Goal: Check status: Check status

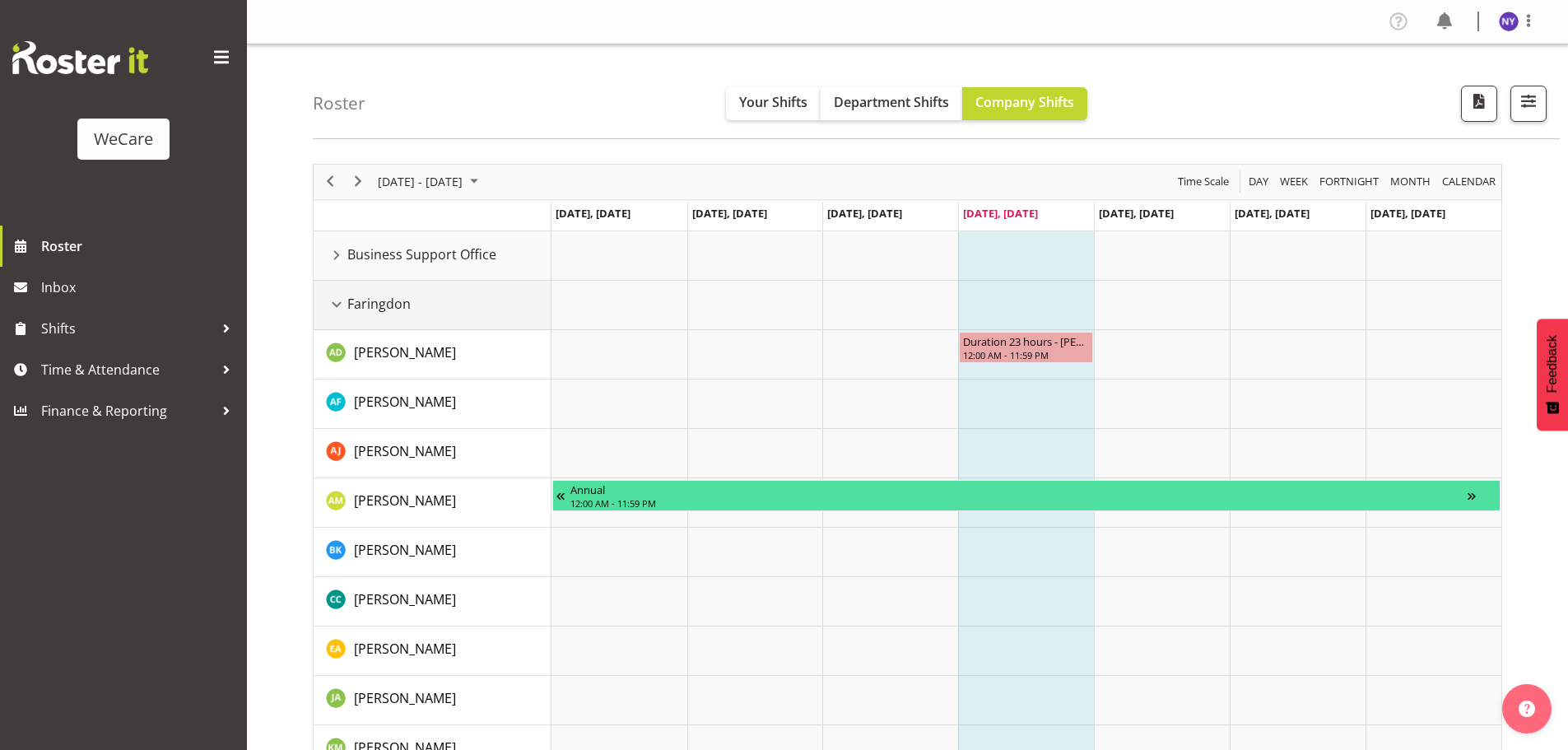
click at [337, 307] on div "Faringdon resource" at bounding box center [336, 305] width 22 height 22
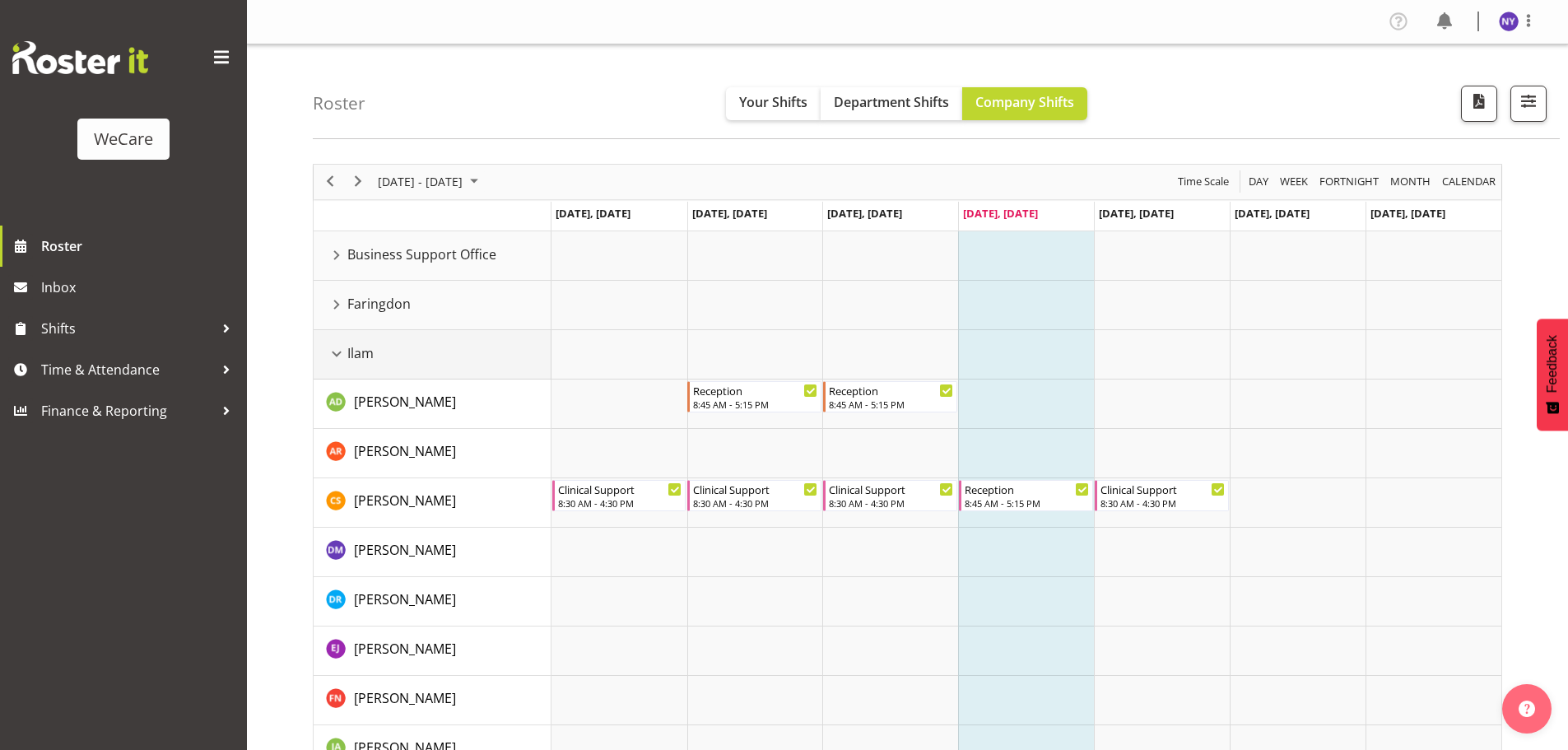
click at [337, 344] on div "Ilam resource" at bounding box center [336, 354] width 22 height 22
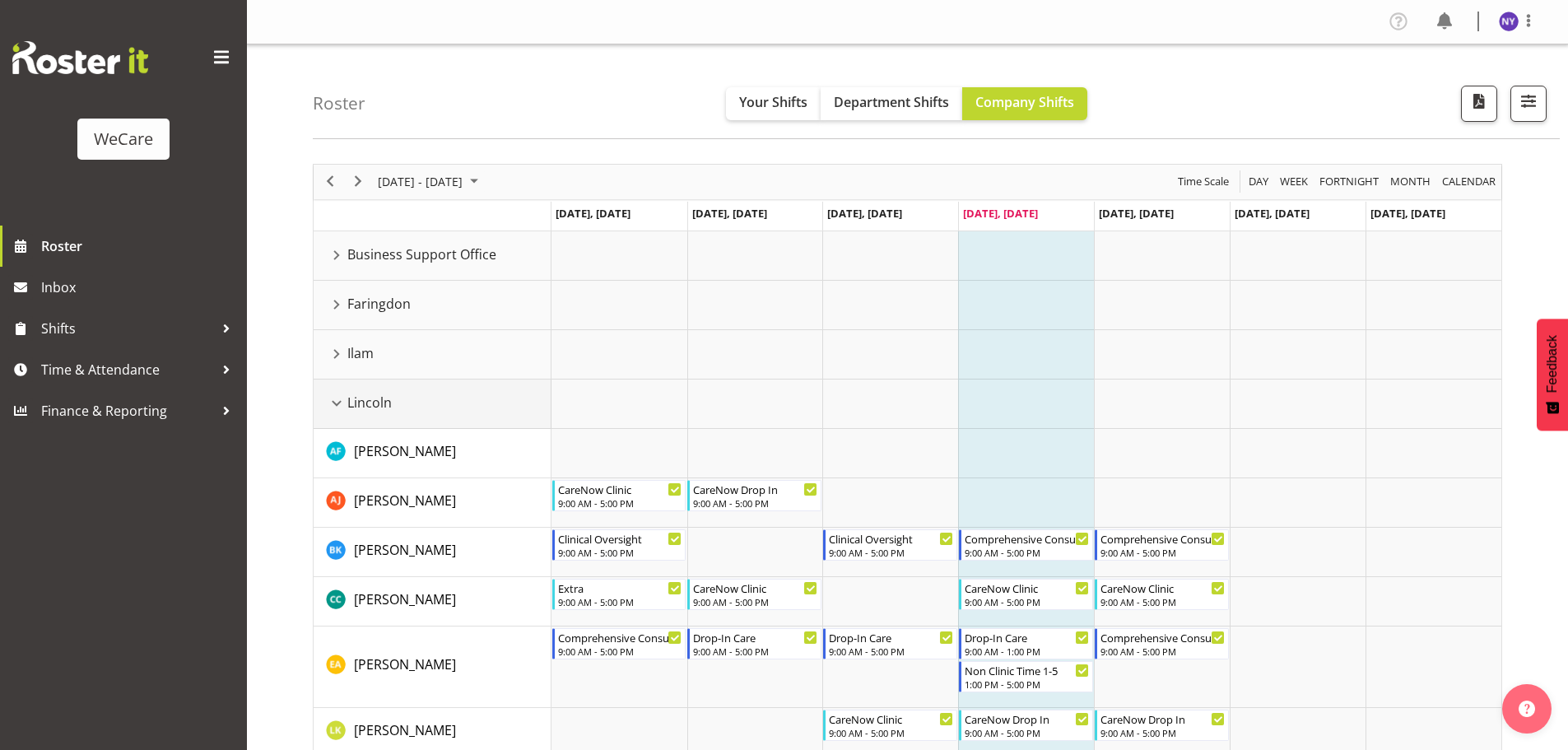
click at [336, 393] on td "Lincoln" at bounding box center [432, 403] width 238 height 49
click at [336, 410] on div "Lincoln resource" at bounding box center [336, 403] width 22 height 22
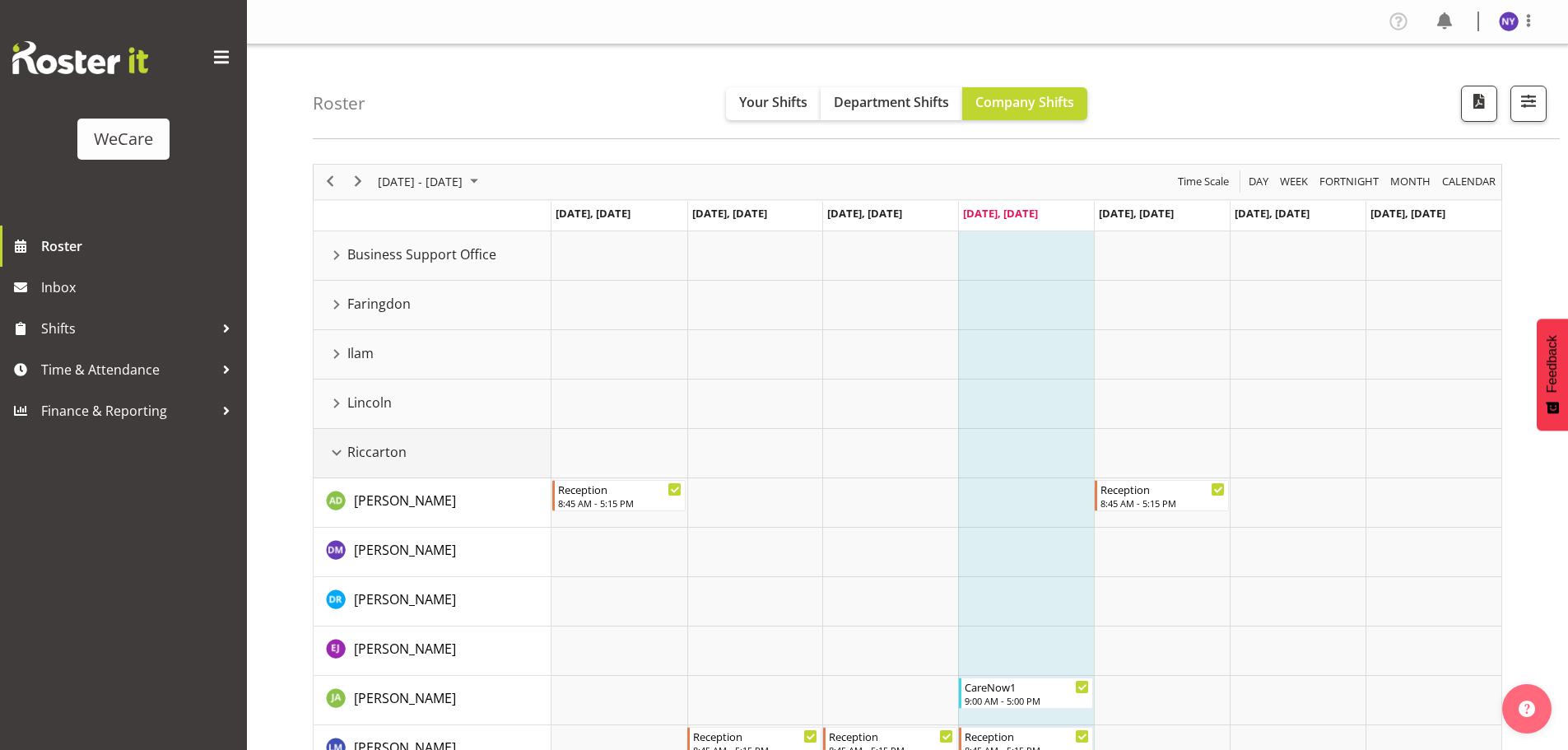
click at [337, 454] on div "Riccarton resource" at bounding box center [336, 453] width 22 height 22
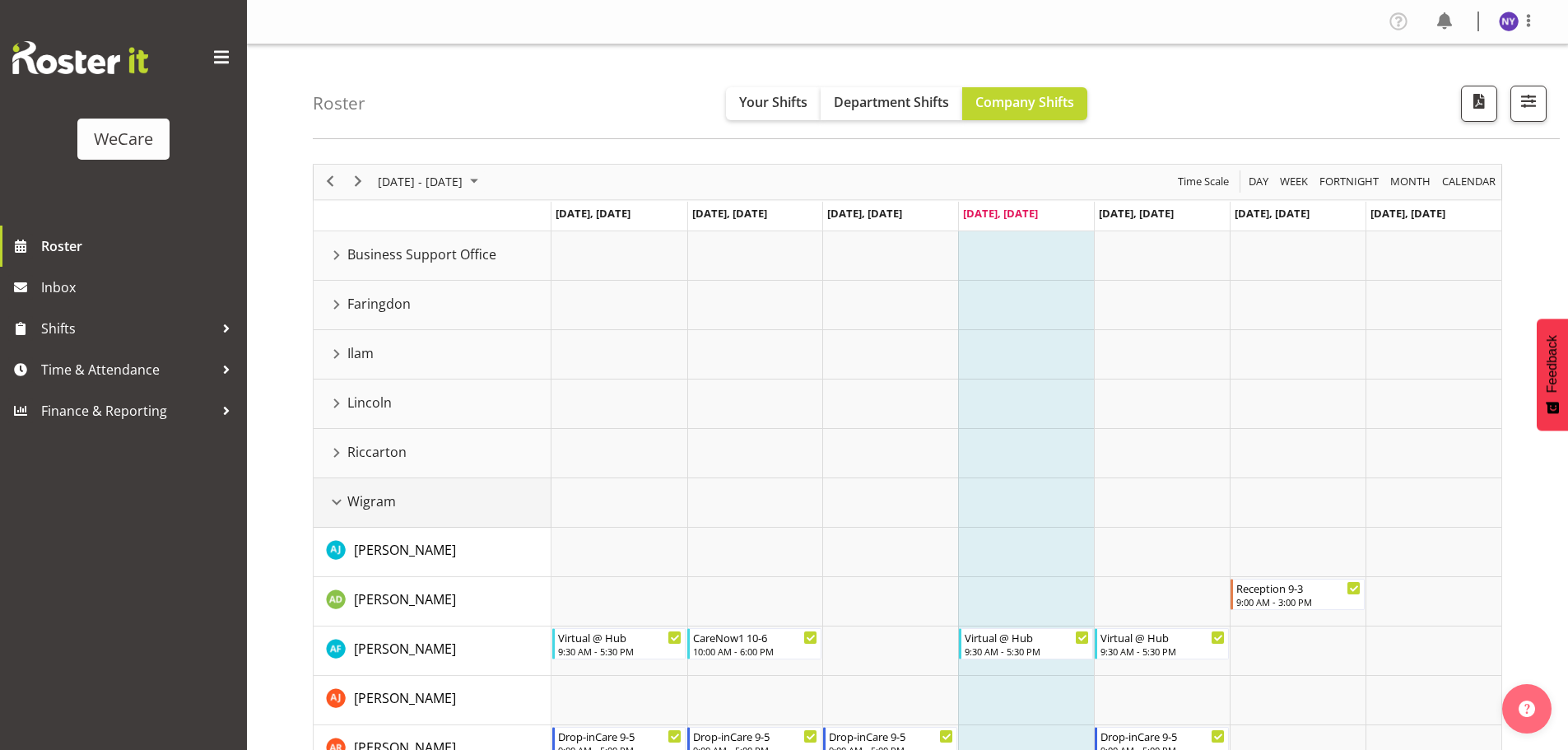
click at [347, 496] on span "Wigram" at bounding box center [372, 501] width 48 height 20
click at [488, 170] on div "[DATE] - [DATE]" at bounding box center [429, 181] width 116 height 34
click at [401, 367] on span "18" at bounding box center [395, 364] width 25 height 25
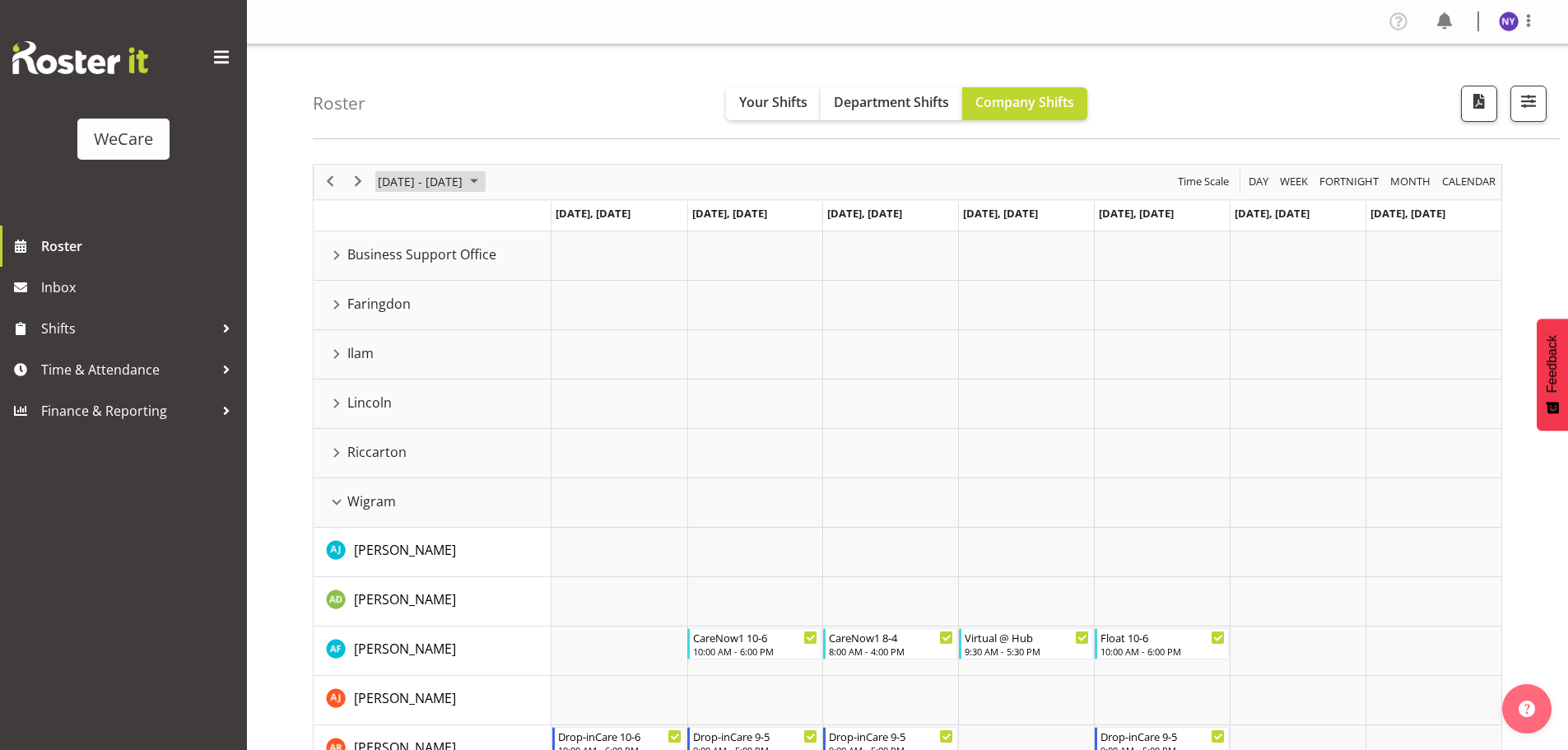
click at [484, 177] on span "August 2025" at bounding box center [474, 181] width 20 height 21
click at [404, 390] on span "25" at bounding box center [395, 392] width 25 height 25
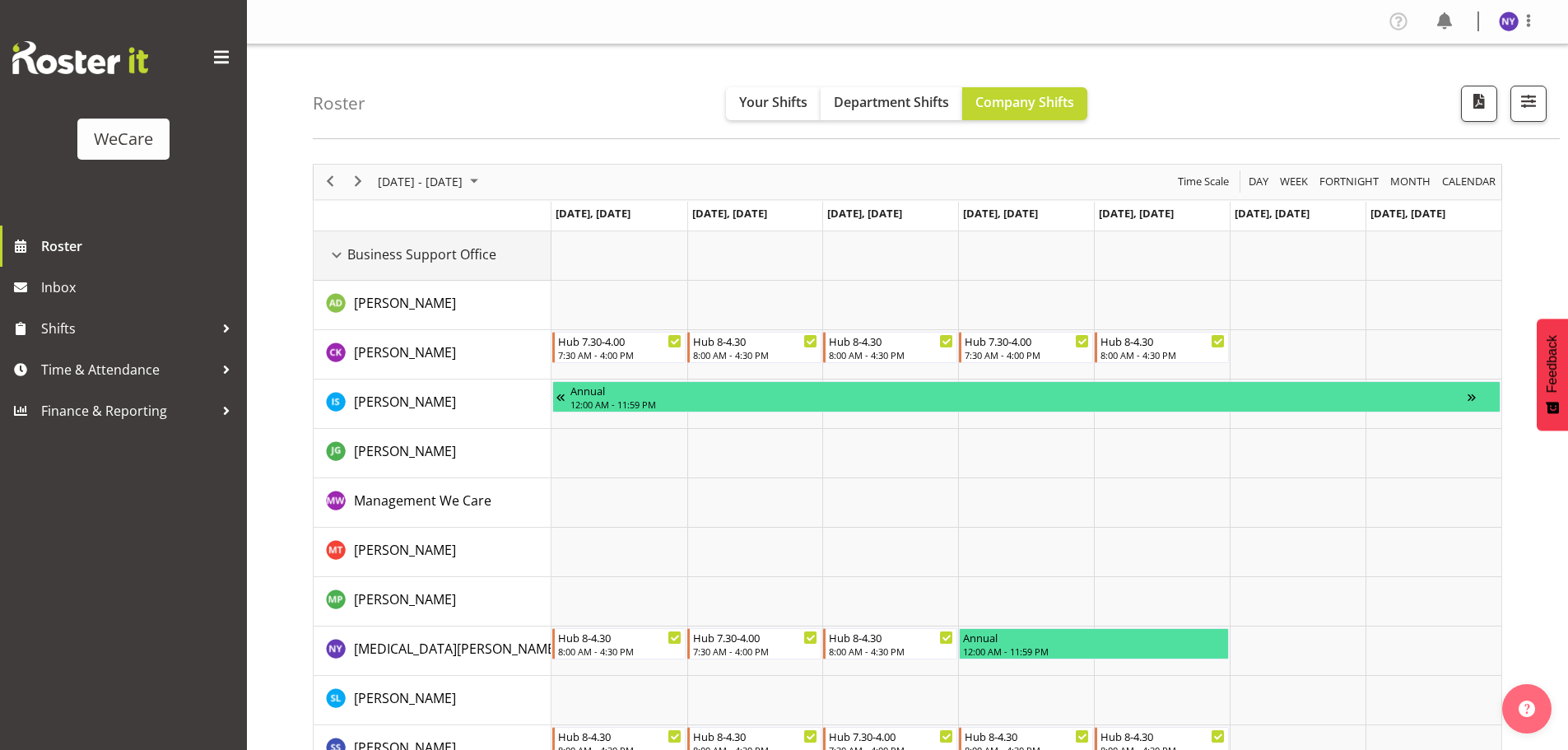
click at [339, 253] on div "Business Support Office resource" at bounding box center [336, 256] width 22 height 22
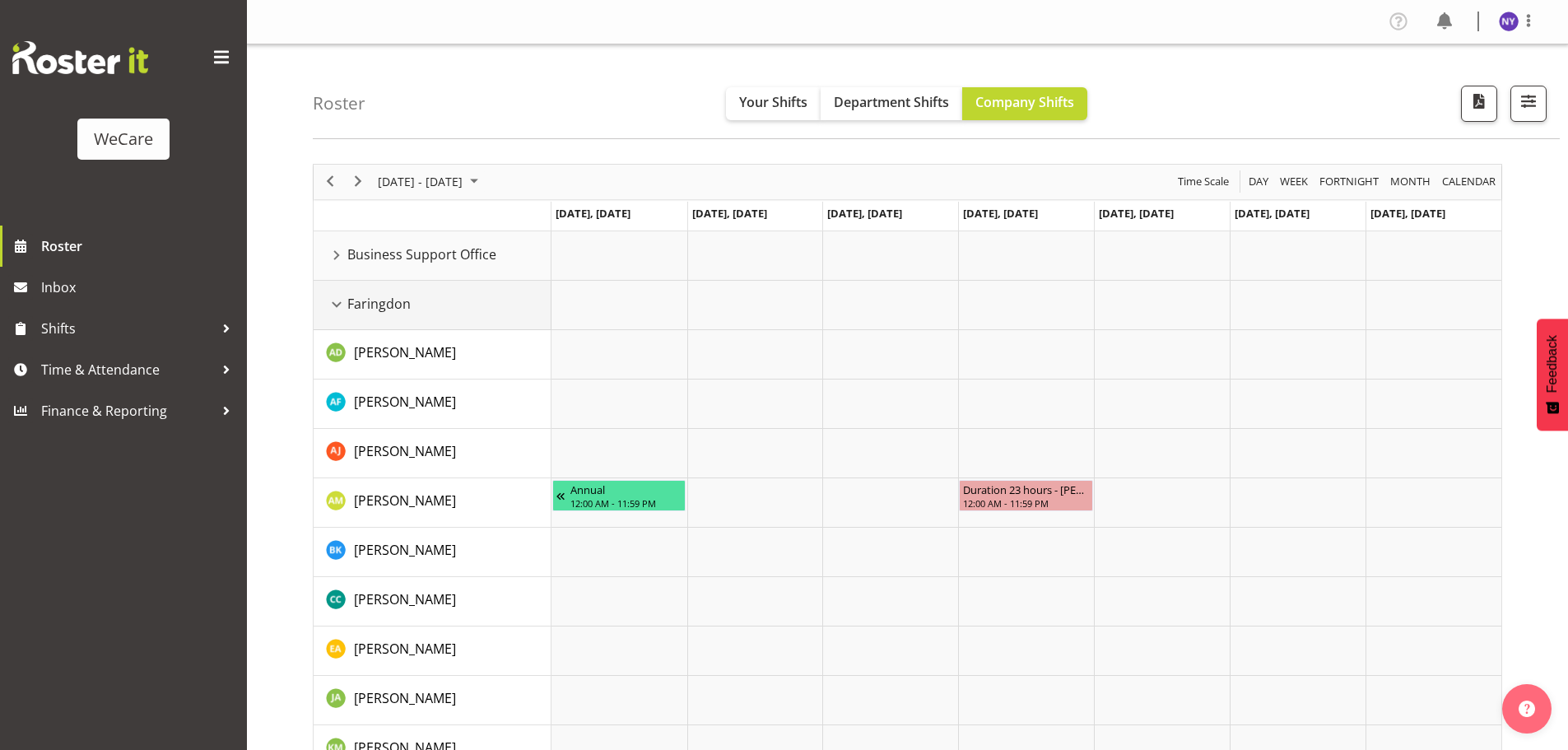
click at [334, 310] on div "Faringdon resource" at bounding box center [336, 305] width 22 height 22
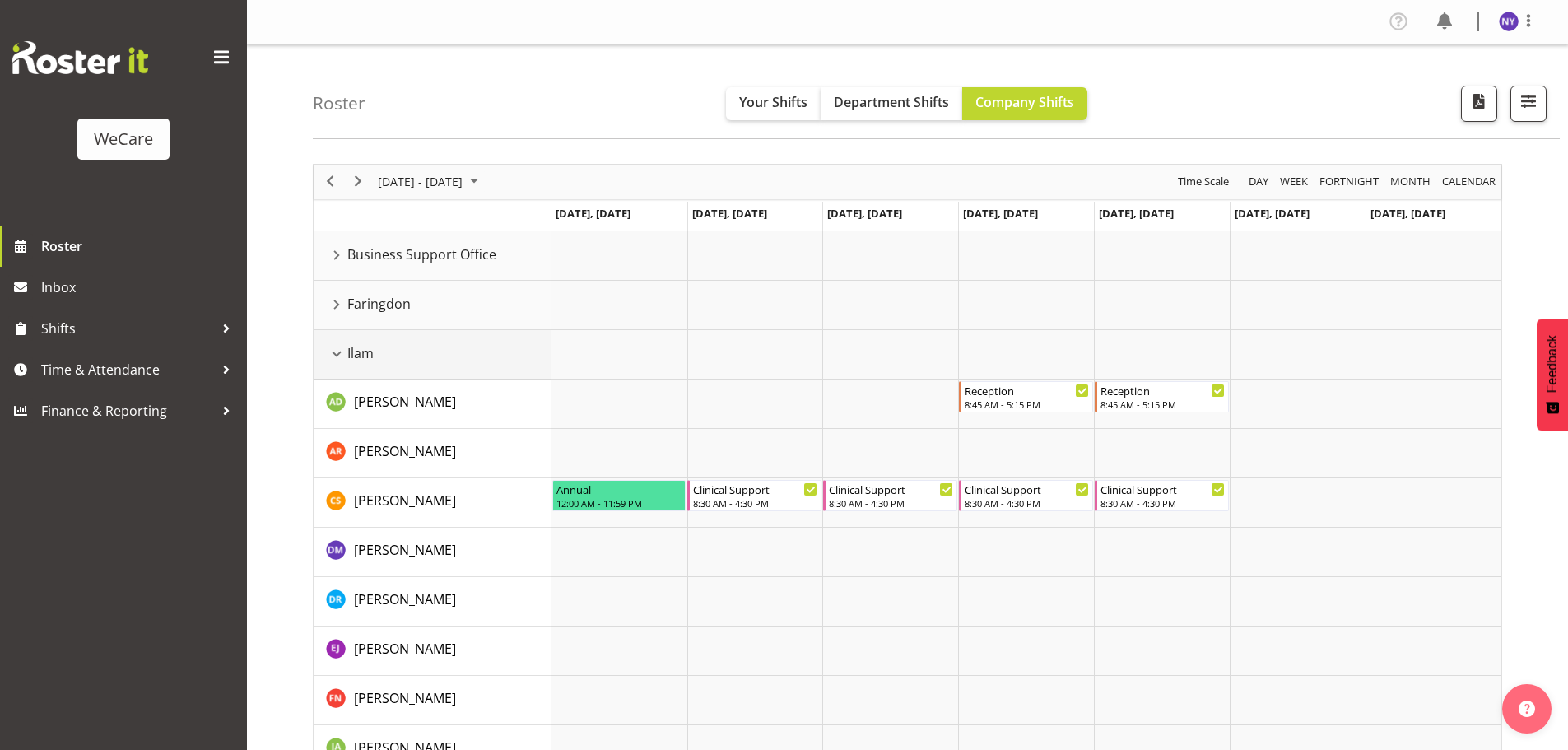
click at [329, 352] on div "Ilam resource" at bounding box center [336, 354] width 22 height 22
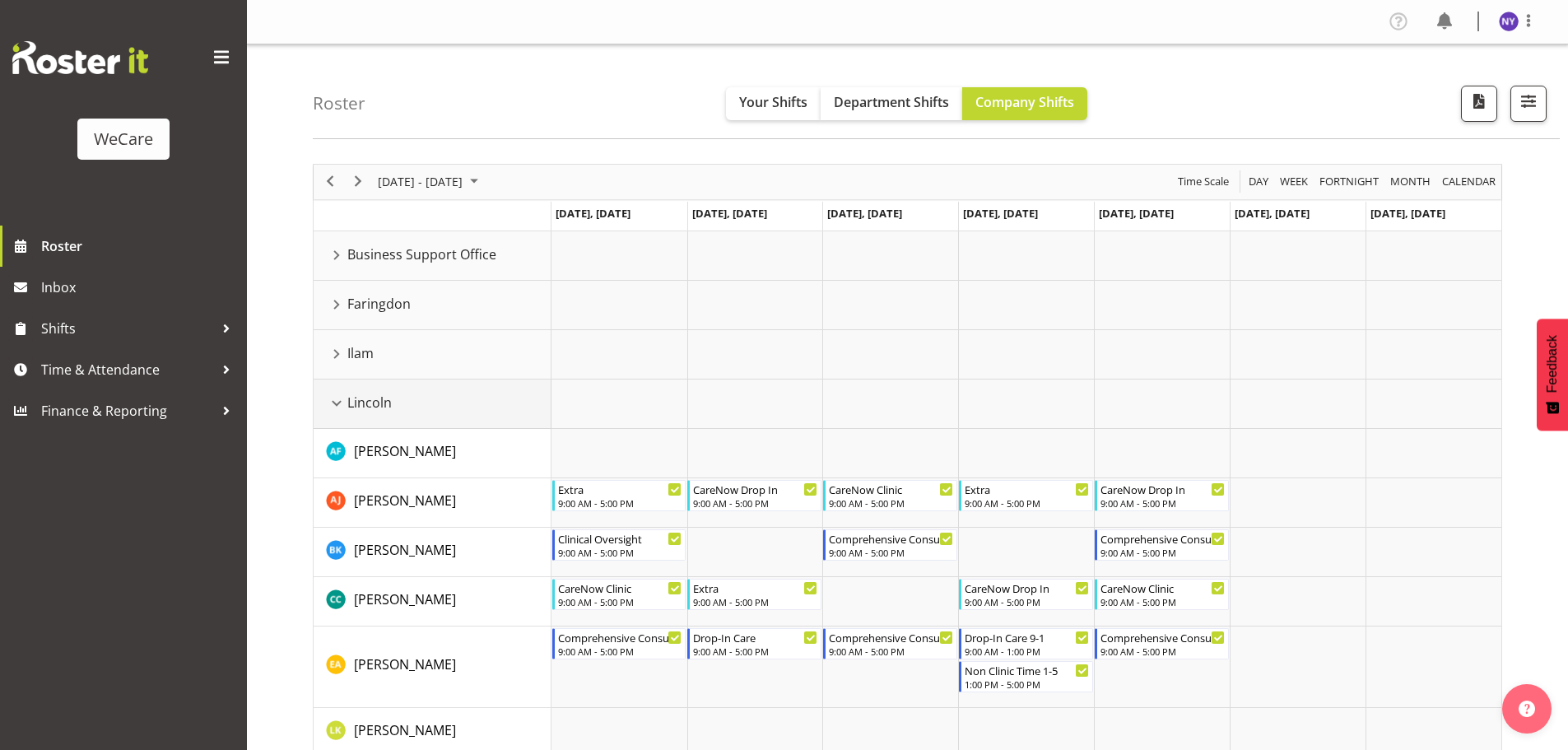
click at [332, 402] on div "Lincoln resource" at bounding box center [336, 403] width 22 height 22
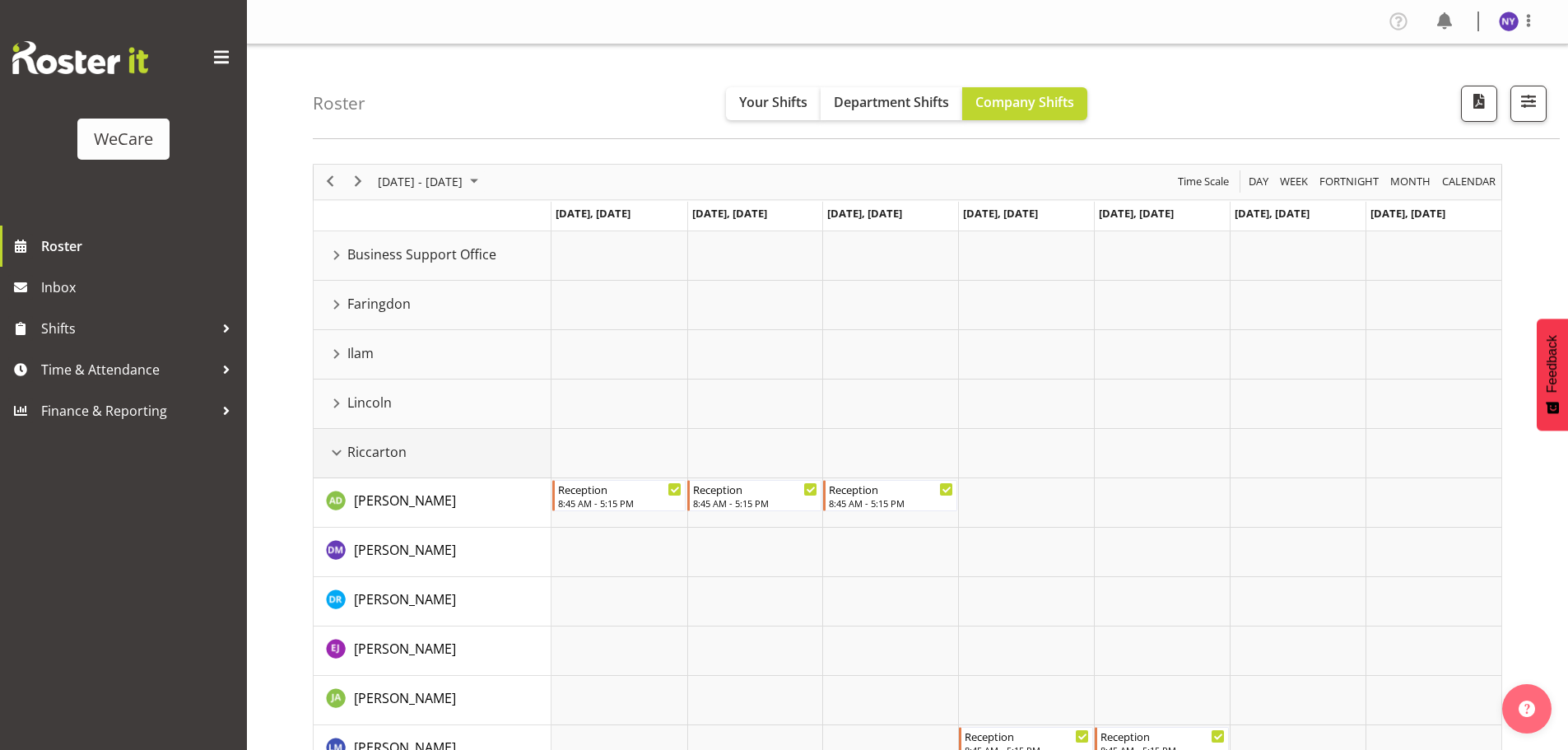
click at [330, 451] on div "Riccarton resource" at bounding box center [336, 453] width 22 height 22
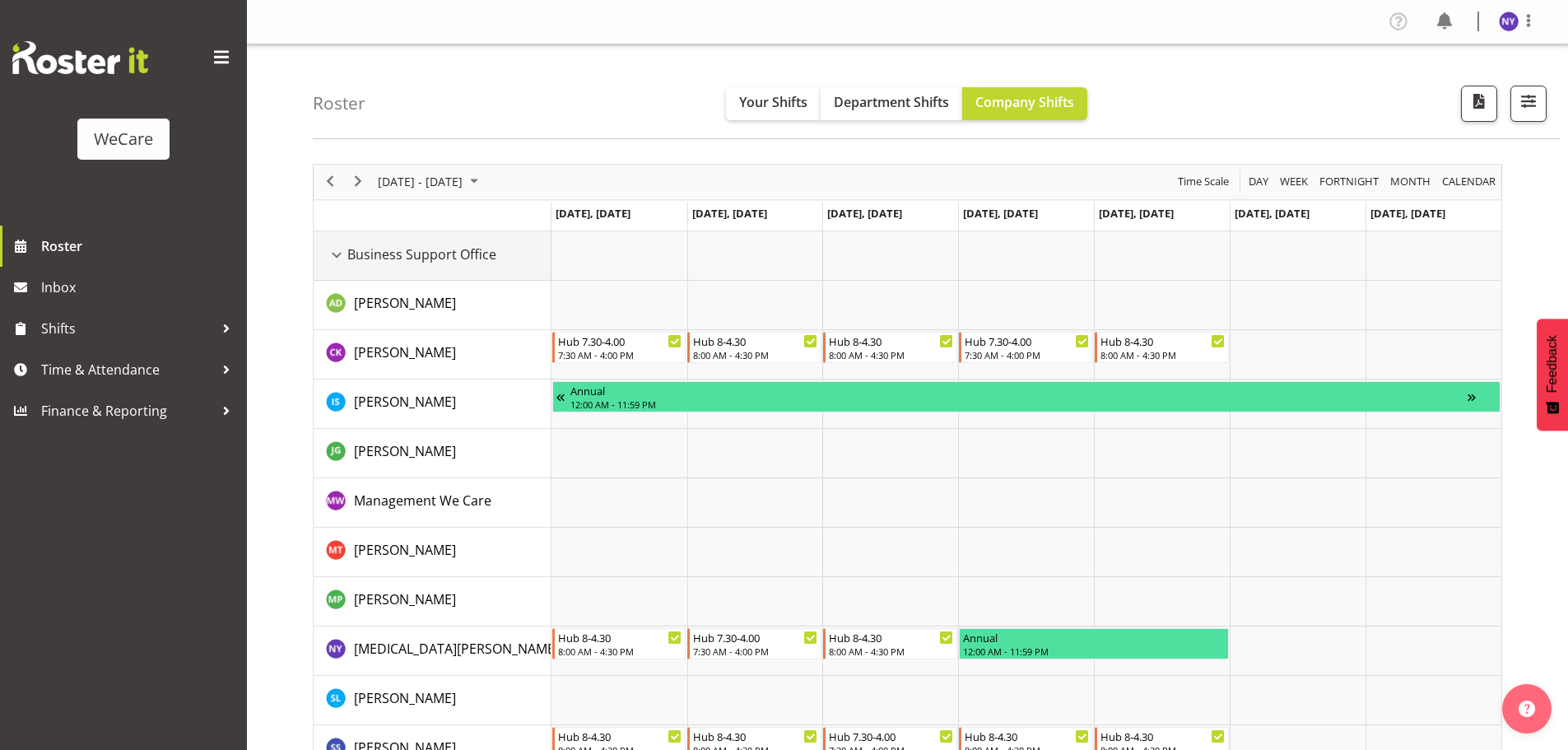
drag, startPoint x: 331, startPoint y: 247, endPoint x: 344, endPoint y: 324, distance: 78.1
click at [331, 247] on div "Business Support Office resource" at bounding box center [336, 256] width 22 height 22
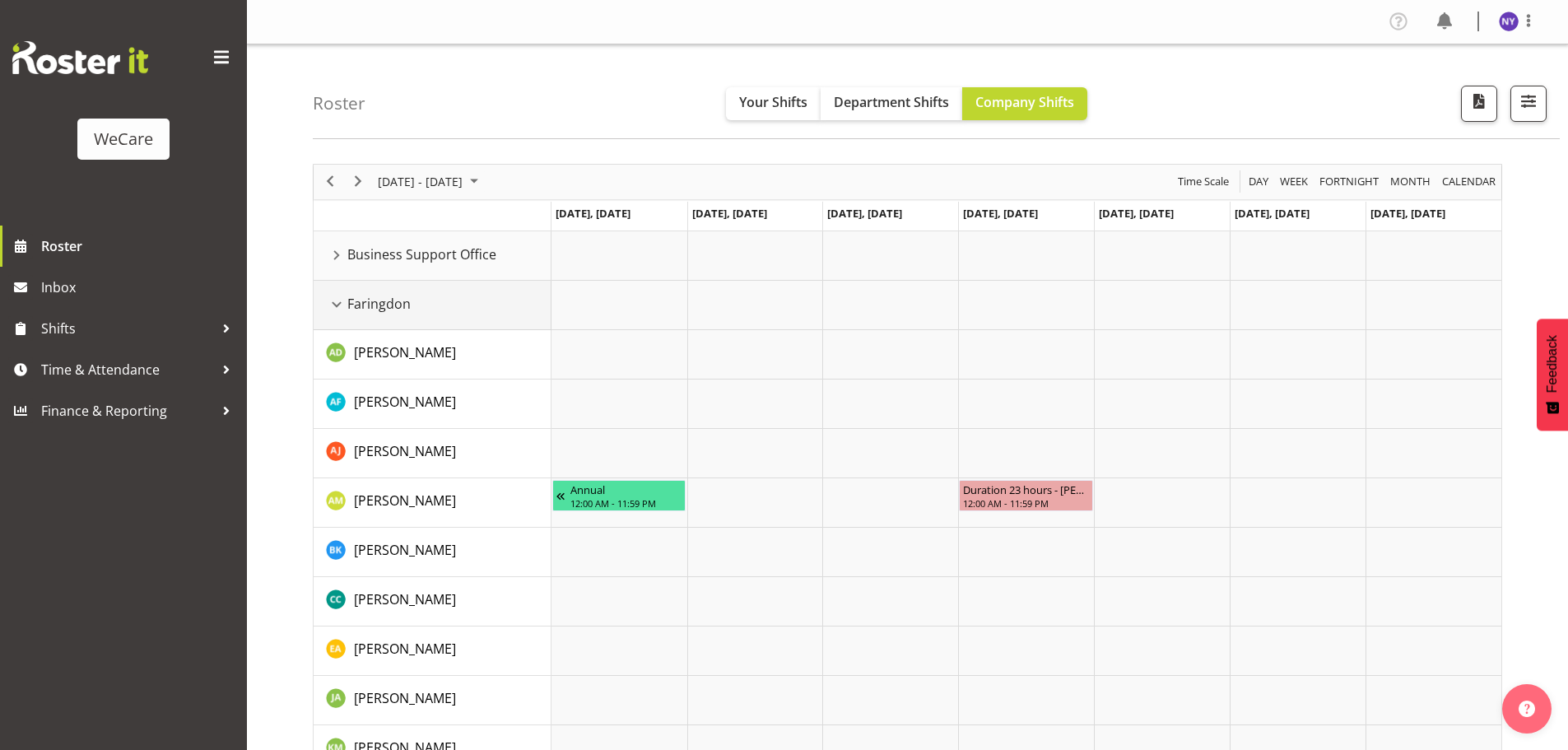
click at [336, 314] on div "Faringdon resource" at bounding box center [336, 305] width 22 height 22
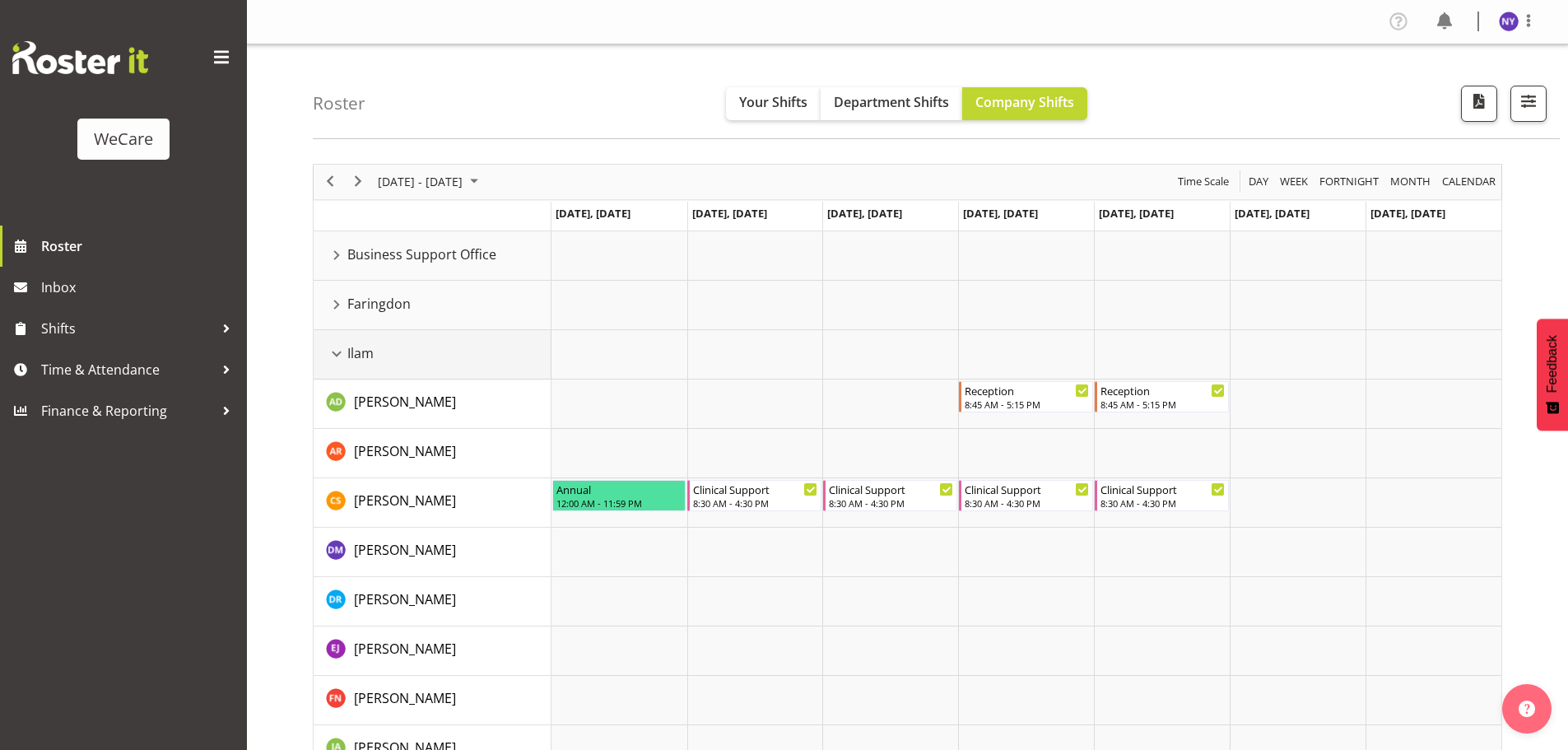
click at [337, 355] on div "Ilam resource" at bounding box center [336, 354] width 22 height 22
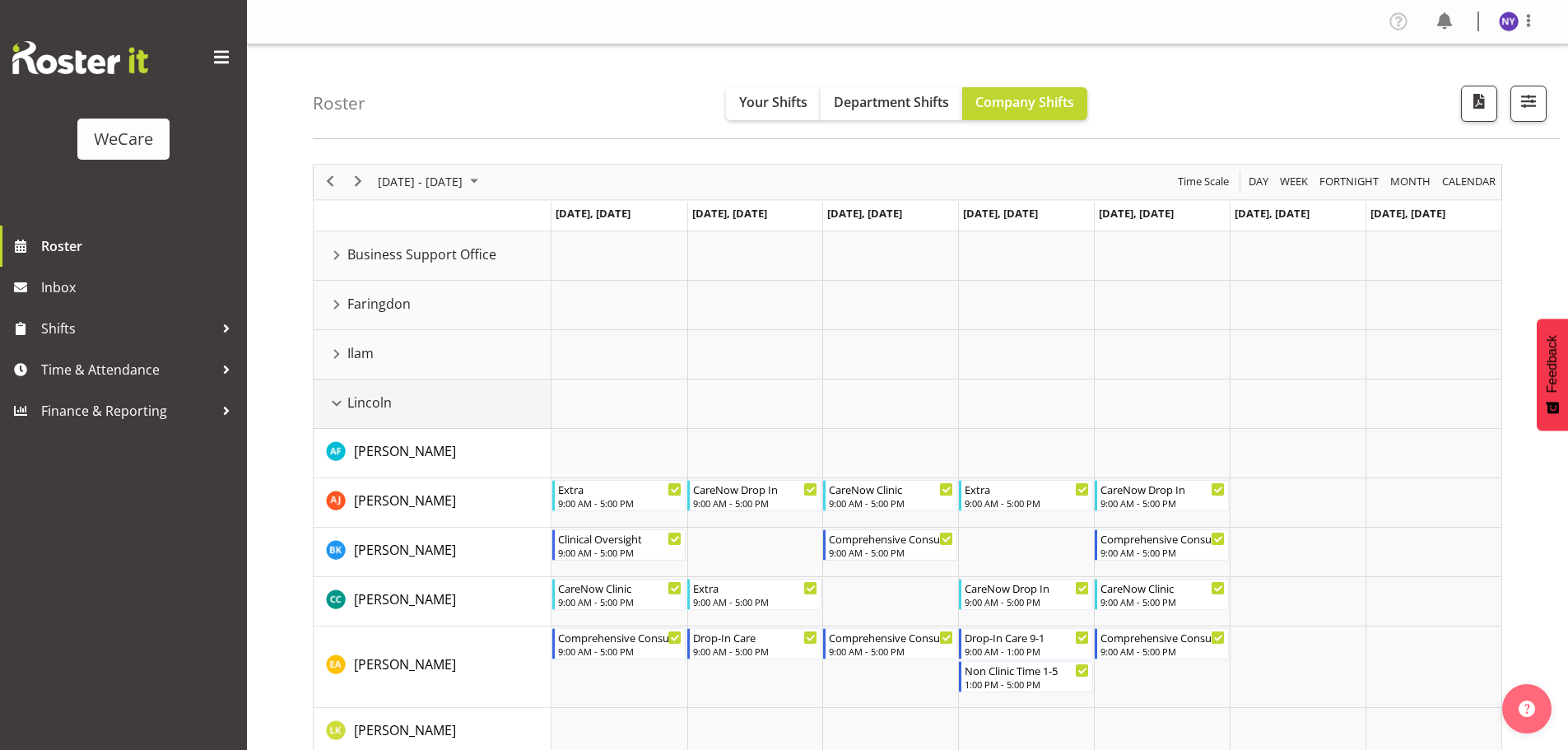
click at [336, 392] on td "Lincoln" at bounding box center [432, 403] width 238 height 49
click at [338, 403] on div "Lincoln resource" at bounding box center [336, 403] width 22 height 22
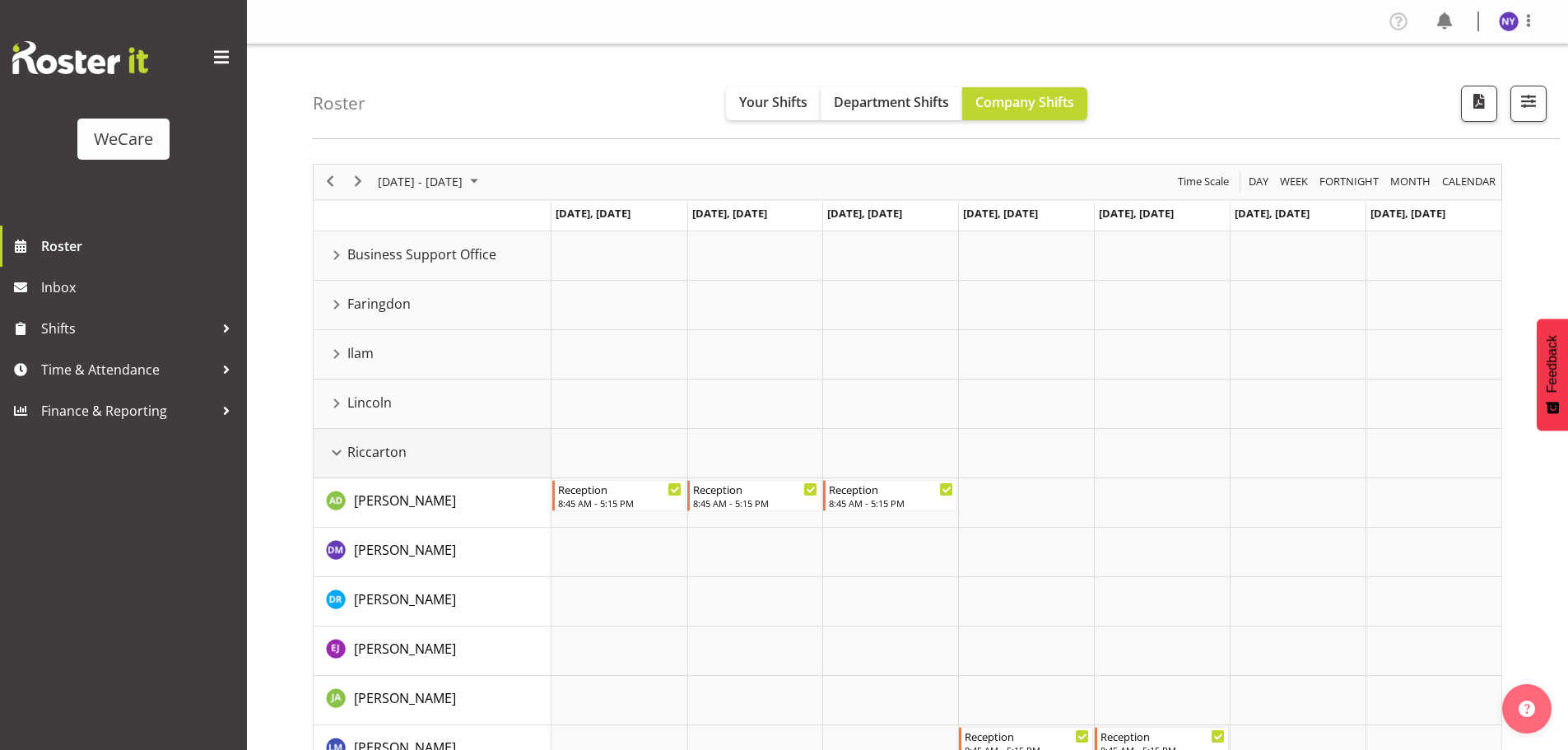
click at [342, 453] on div "Riccarton resource" at bounding box center [336, 453] width 22 height 22
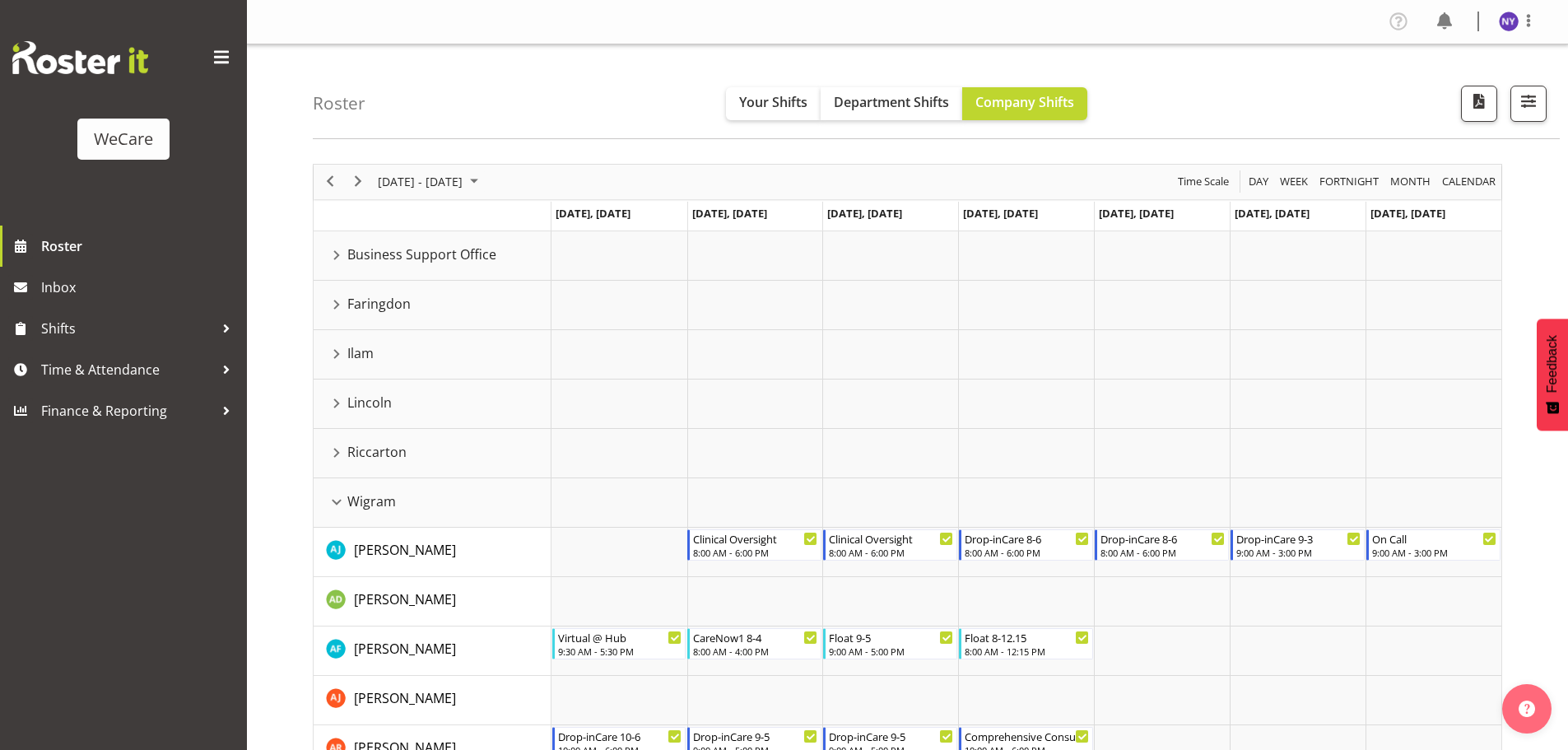
click at [456, 193] on div "[DATE] - [DATE]" at bounding box center [429, 181] width 116 height 34
click at [401, 364] on span "18" at bounding box center [395, 364] width 25 height 25
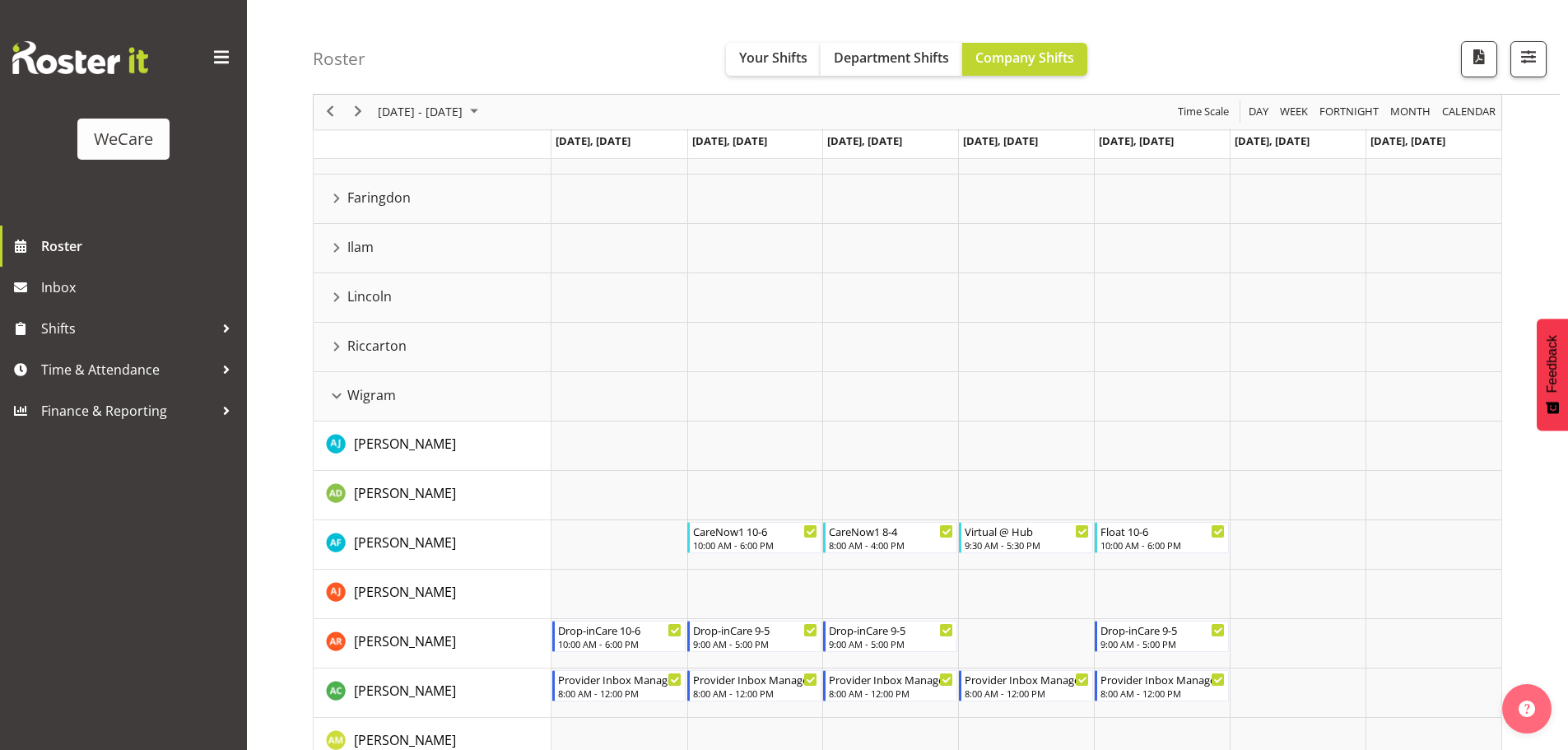
scroll to position [165, 0]
